Goal: Task Accomplishment & Management: Use online tool/utility

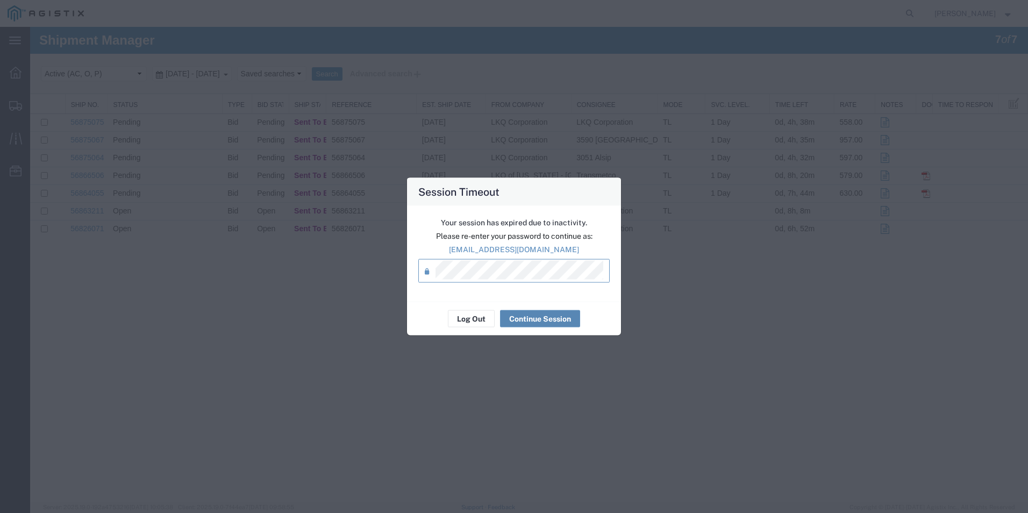
click at [551, 321] on button "Continue Session" at bounding box center [540, 318] width 80 height 17
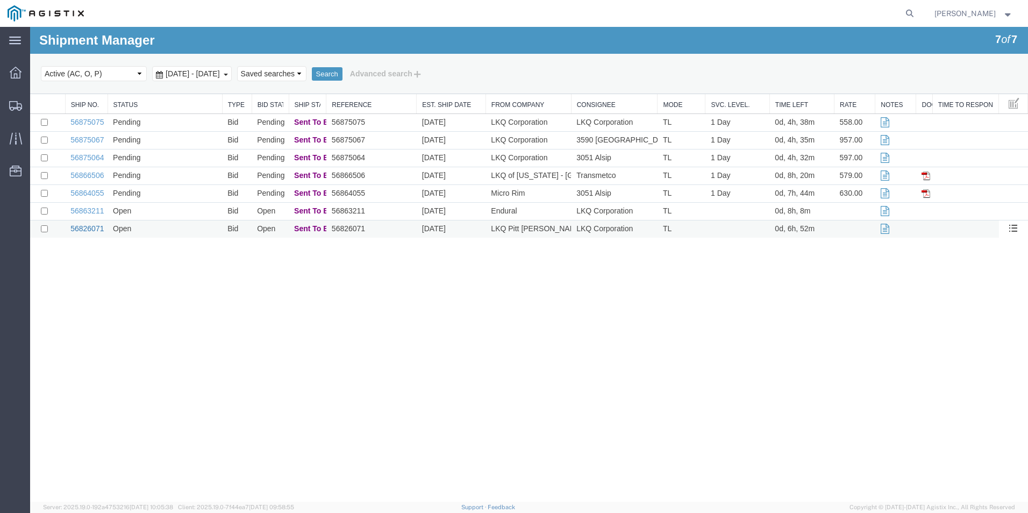
click at [83, 227] on link "56826071" at bounding box center [86, 228] width 33 height 9
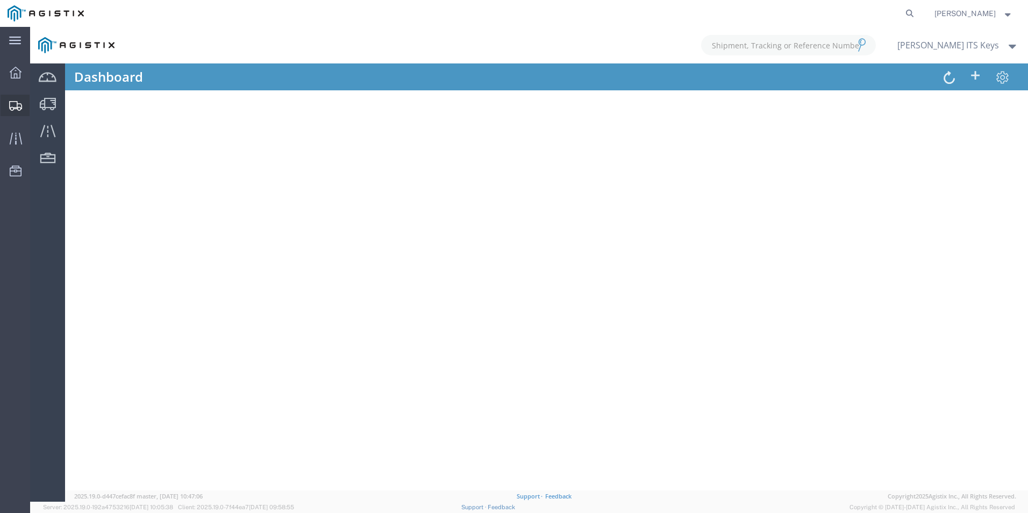
click at [10, 105] on icon at bounding box center [15, 106] width 13 height 10
click at [13, 73] on icon at bounding box center [16, 73] width 12 height 12
click at [18, 99] on div at bounding box center [16, 105] width 30 height 21
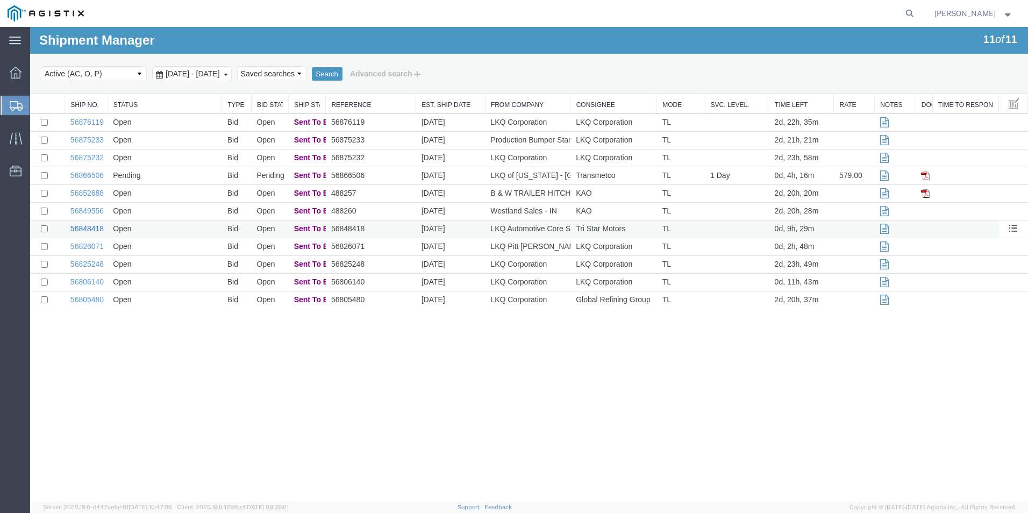
click at [83, 229] on link "56848418" at bounding box center [86, 228] width 33 height 9
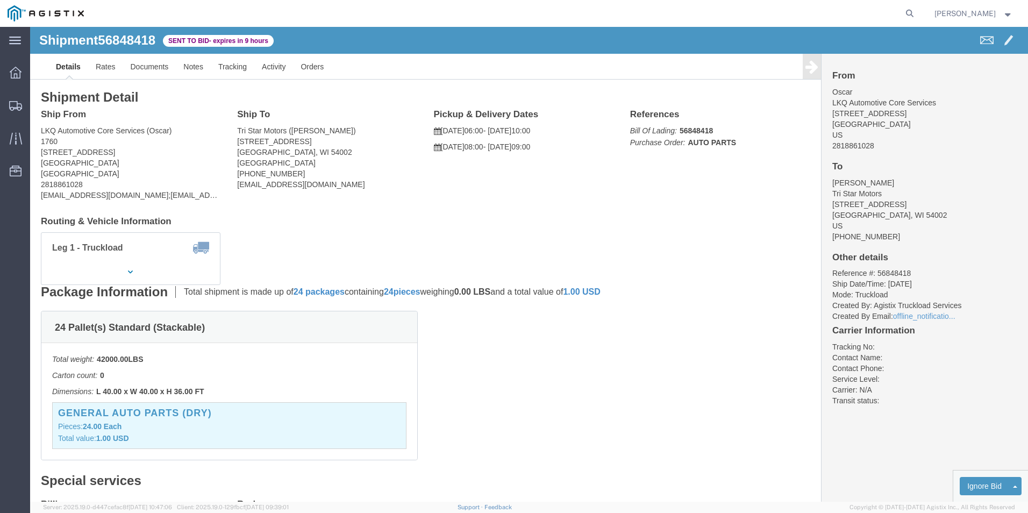
click div "Ship From LKQ Automotive Core Services (Oscar) 1760 [STREET_ADDRESS] 2818861028…"
click link "Enter / Modify Bid"
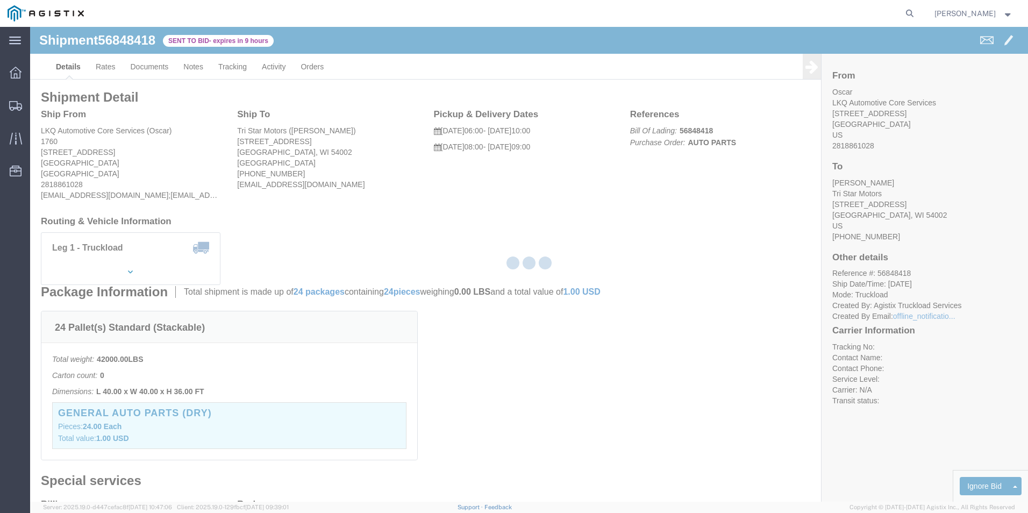
select select "18393"
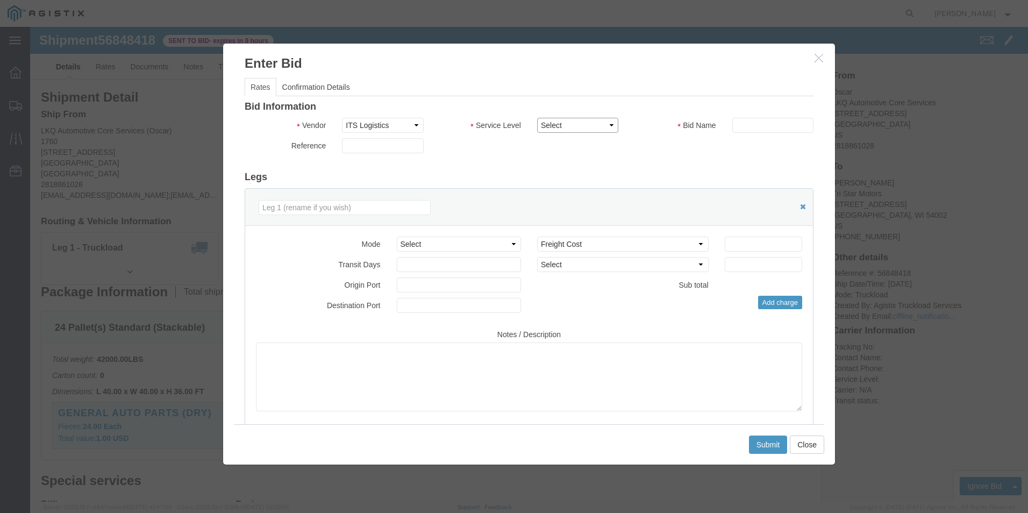
click select "Select Guaranteed Next Day Rail TL Standard 3 - 5 Day"
select select "35343"
click select "Select Guaranteed Next Day Rail TL Standard 3 - 5 Day"
click input "text"
type input "ITS BID"
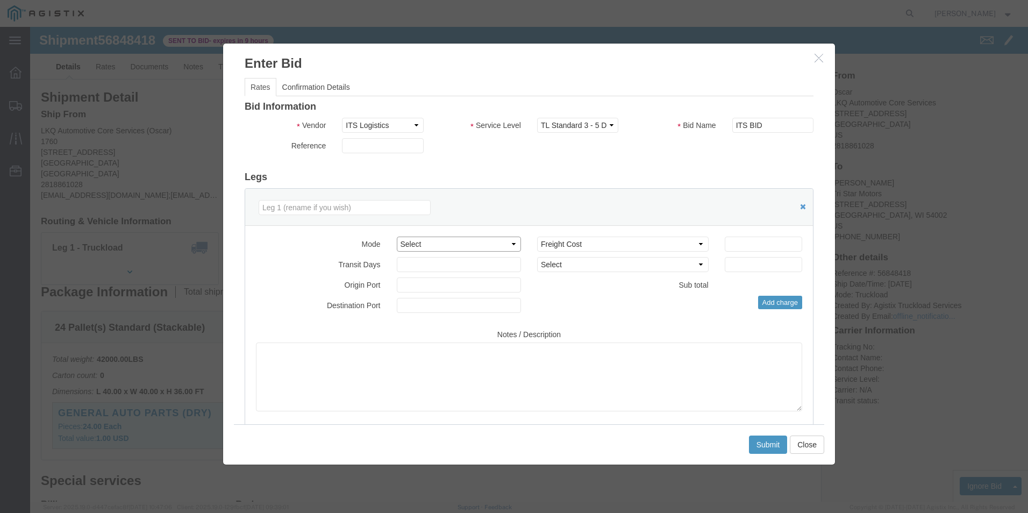
click select "Select Air Less than Truckload Multi-Leg Ocean Freight Rail Small Parcel Truckl…"
select select "TL"
click select "Select Air Less than Truckload Multi-Leg Ocean Freight Rail Small Parcel Truckl…"
click div "Mode Select Air Less than Truckload Multi-Leg Ocean Freight Rail Small Parcel T…"
click input "number"
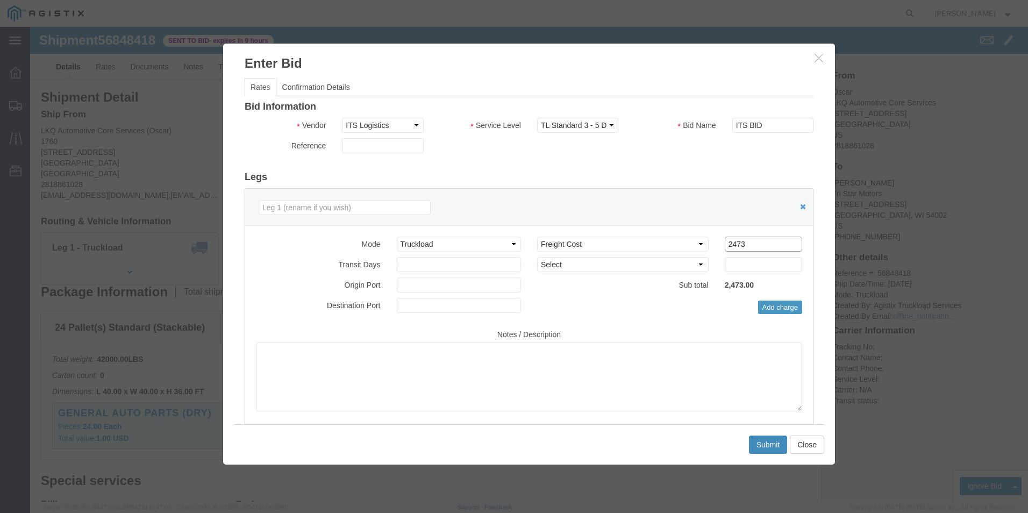
type input "2473"
click button "Submit"
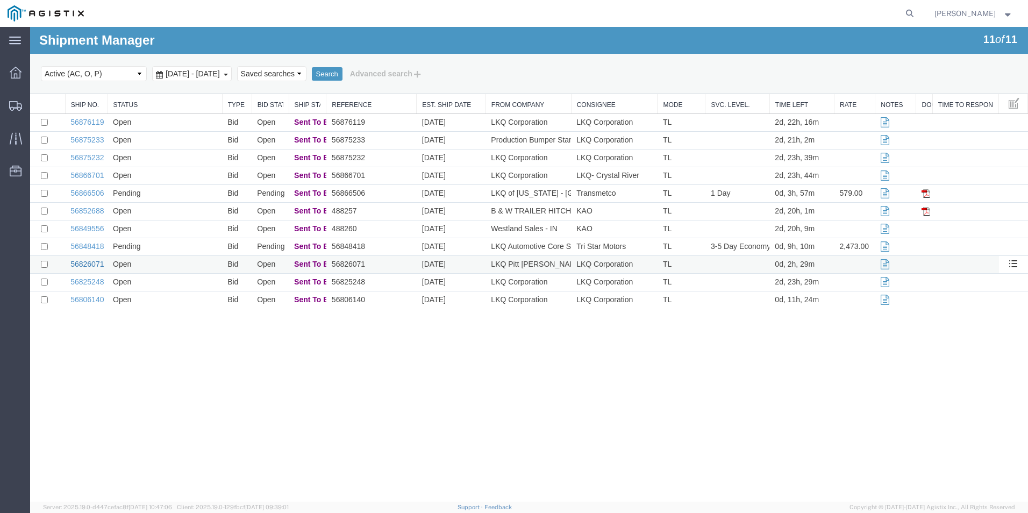
click at [92, 264] on link "56826071" at bounding box center [86, 264] width 33 height 9
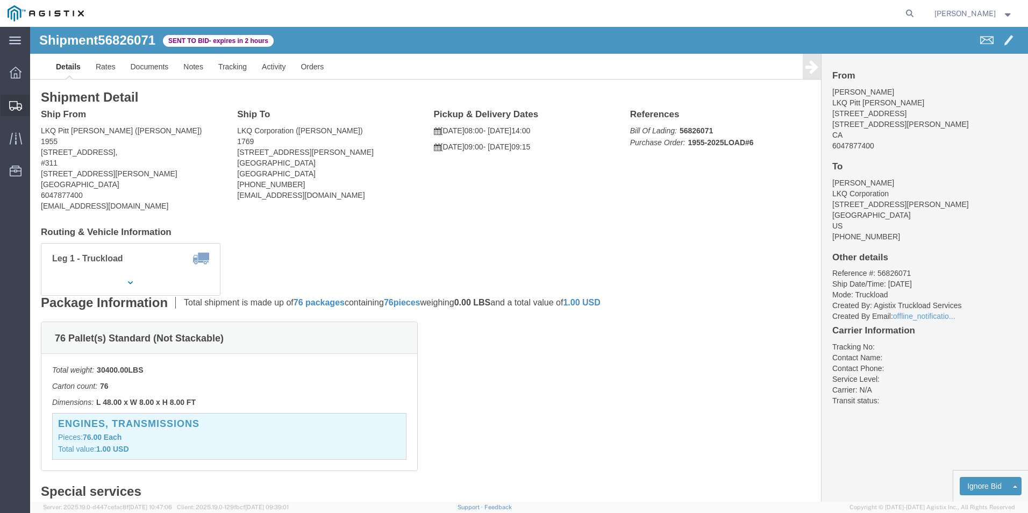
click at [10, 102] on icon at bounding box center [15, 106] width 13 height 10
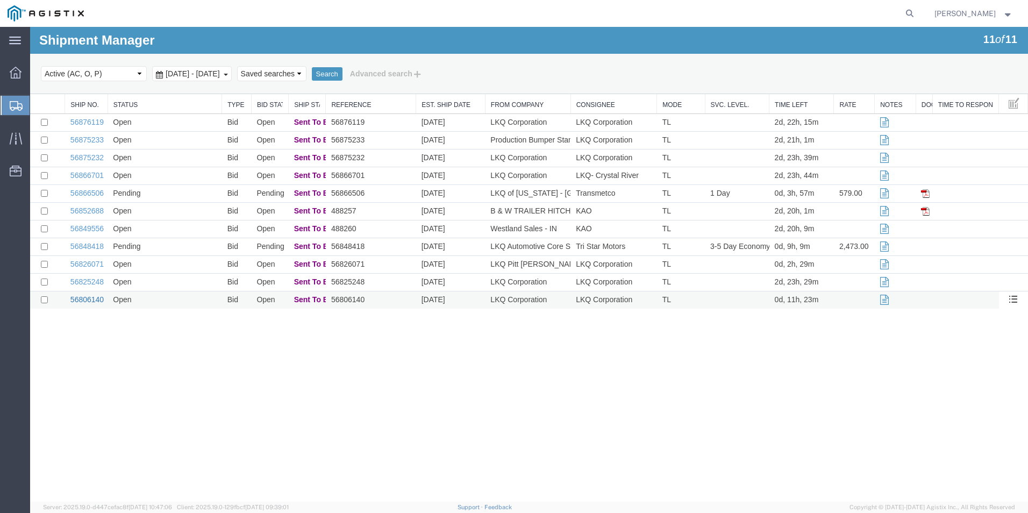
click at [86, 299] on link "56806140" at bounding box center [86, 299] width 33 height 9
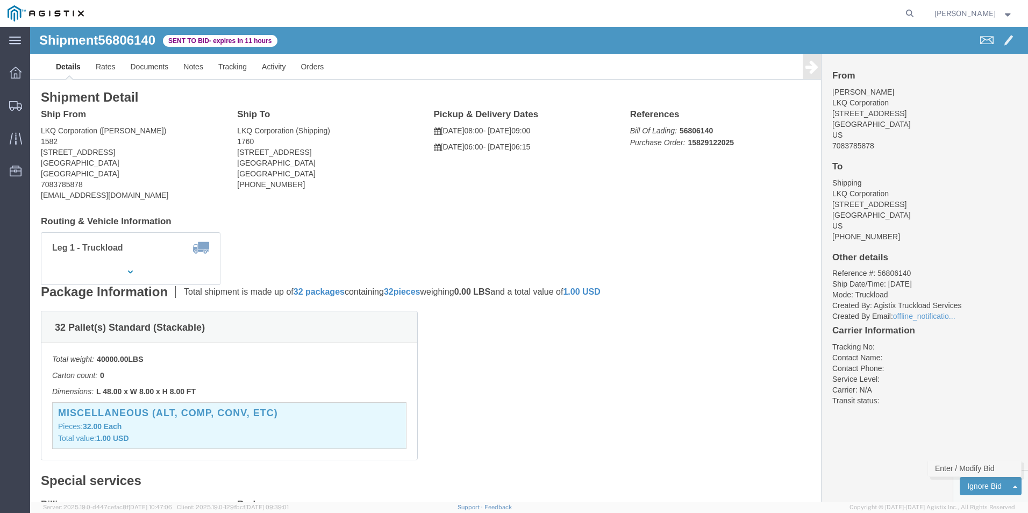
click link "Enter / Modify Bid"
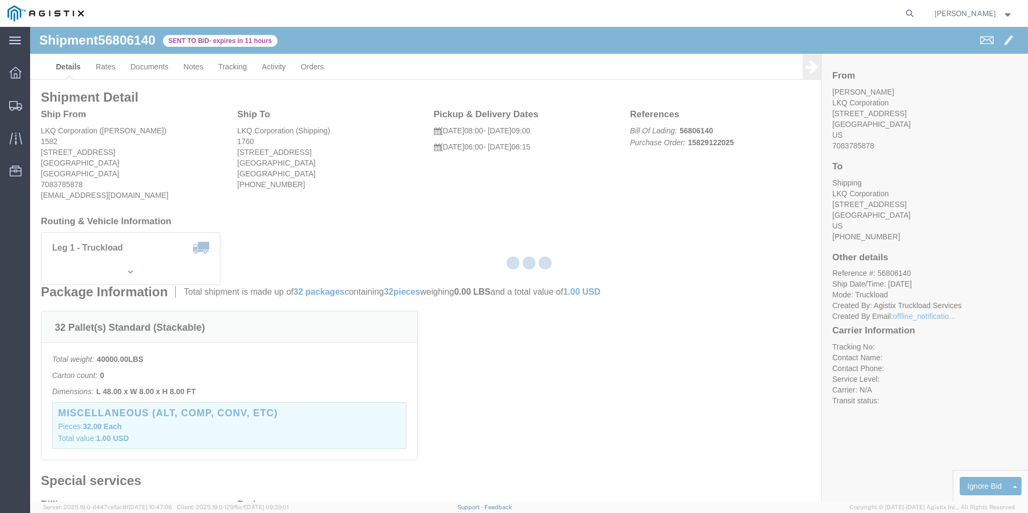
select select "18393"
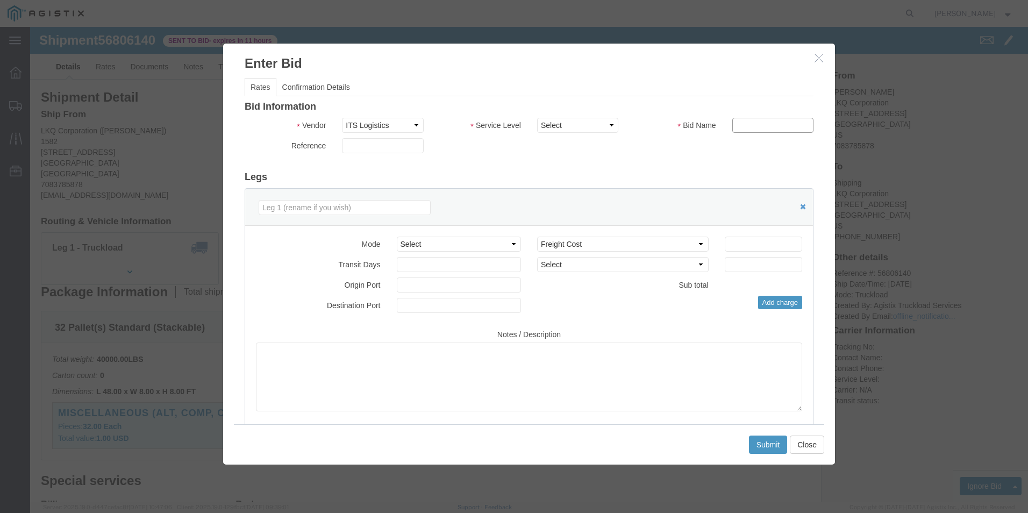
click input "text"
type input "ITS BID"
click select "Select Guaranteed Next Day Rail TL Standard 3 - 5 Day"
select select "35343"
click select "Select Guaranteed Next Day Rail TL Standard 3 - 5 Day"
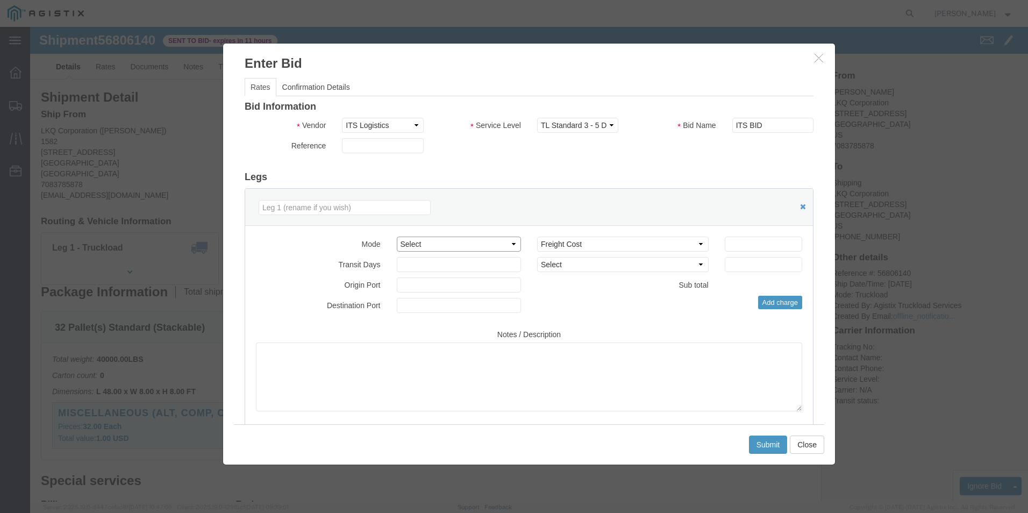
click select "Select Air Less than Truckload Multi-Leg Ocean Freight Rail Small Parcel Truckl…"
select select "TL"
click select "Select Air Less than Truckload Multi-Leg Ocean Freight Rail Small Parcel Truckl…"
click input "number"
type input "2126"
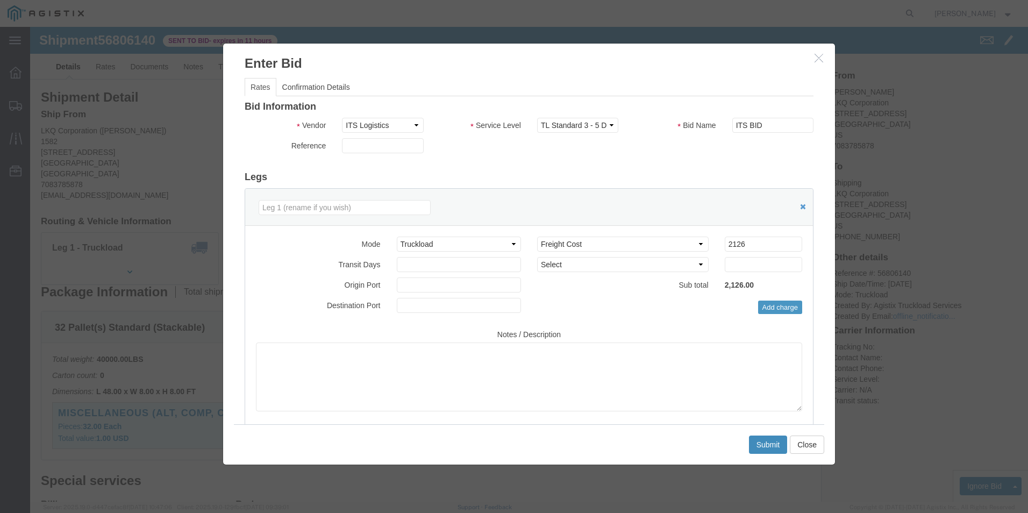
click button "Submit"
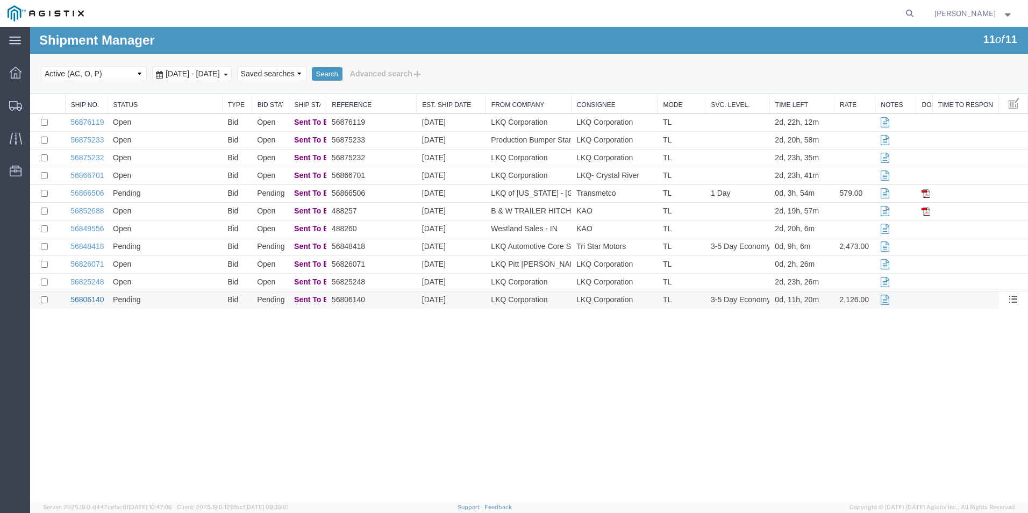
click at [87, 297] on link "56806140" at bounding box center [86, 299] width 33 height 9
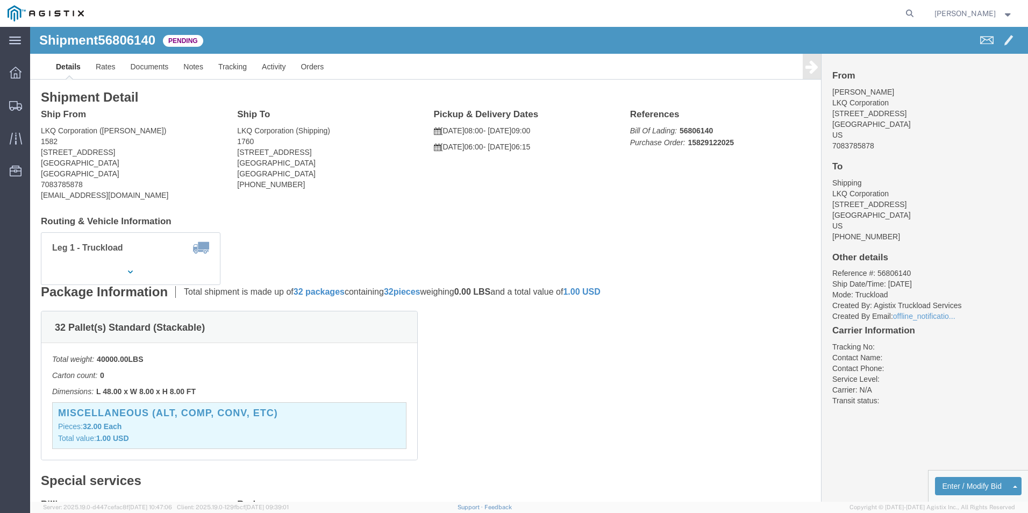
click span "56806140"
copy span "56806140"
click div "Shipment Detail Ship From LKQ Corporation (Rich Aichele) 1582 2247 141st St Blu…"
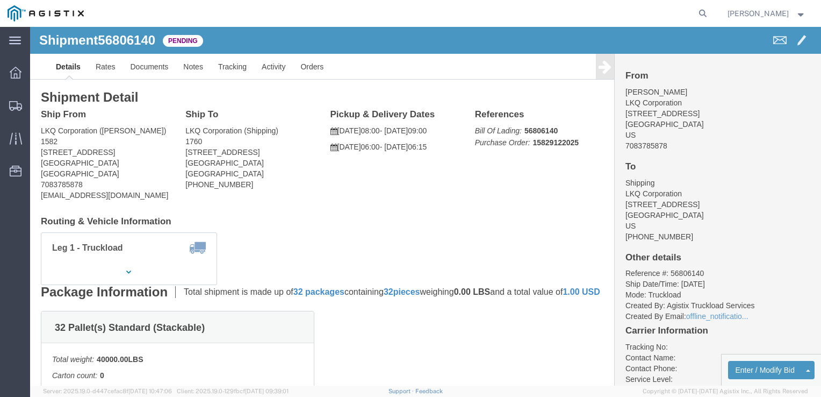
click address "Rich Aichele LKQ Corporation 2247 141st St Blue Island, IL 60406 US 7083785878"
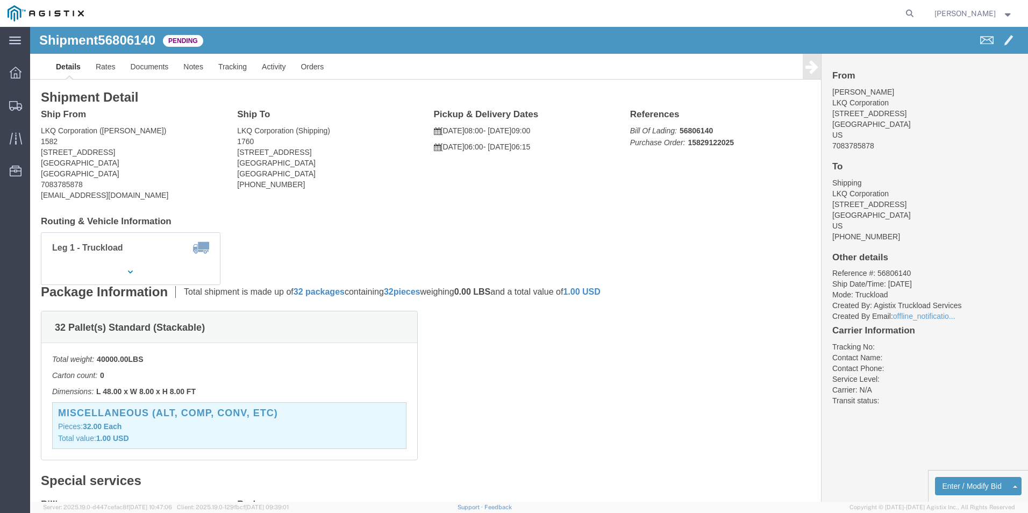
drag, startPoint x: 476, startPoint y: 218, endPoint x: 483, endPoint y: 220, distance: 7.2
click div "Leg 1 - Truckload Vehicle 1: Standard Dry Van (53 Feet) Number of trucks: 1"
click link "Rates"
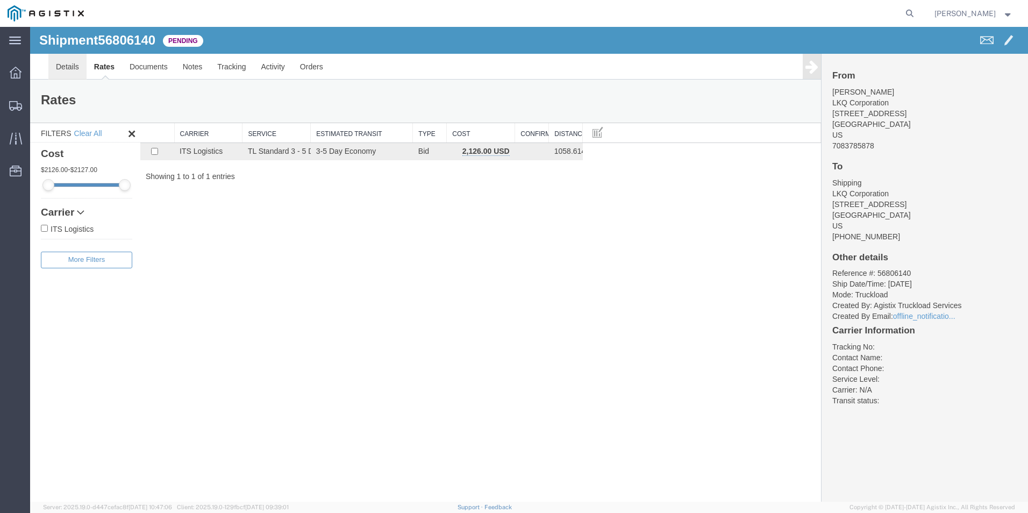
click at [61, 67] on link "Details" at bounding box center [67, 67] width 38 height 26
